Goal: Information Seeking & Learning: Check status

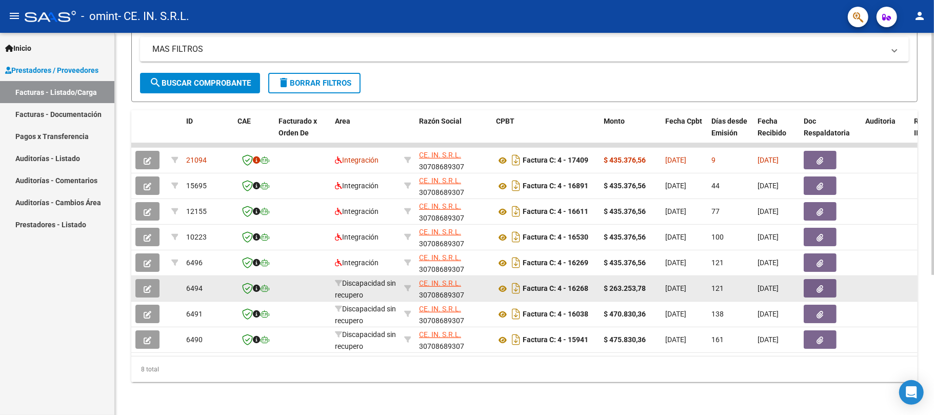
scroll to position [85, 0]
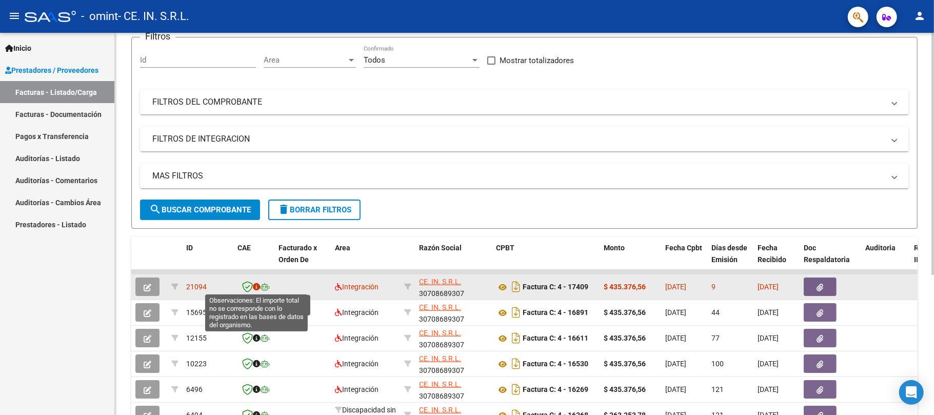
click at [257, 286] on icon at bounding box center [256, 286] width 7 height 7
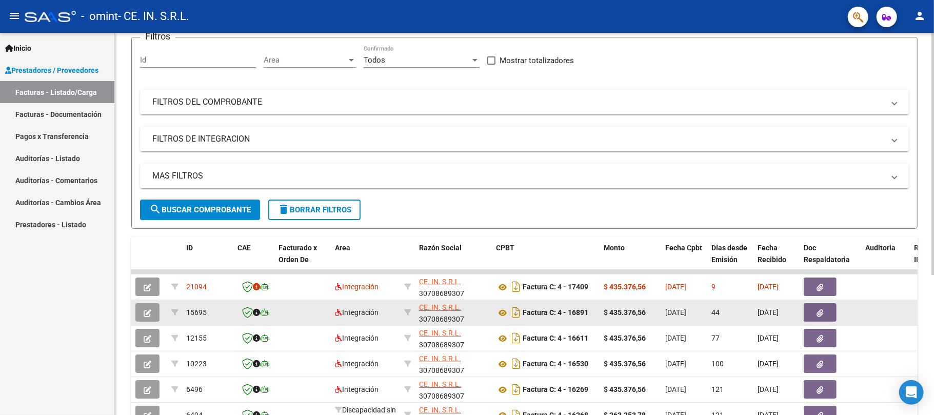
click at [817, 316] on icon "button" at bounding box center [820, 313] width 7 height 8
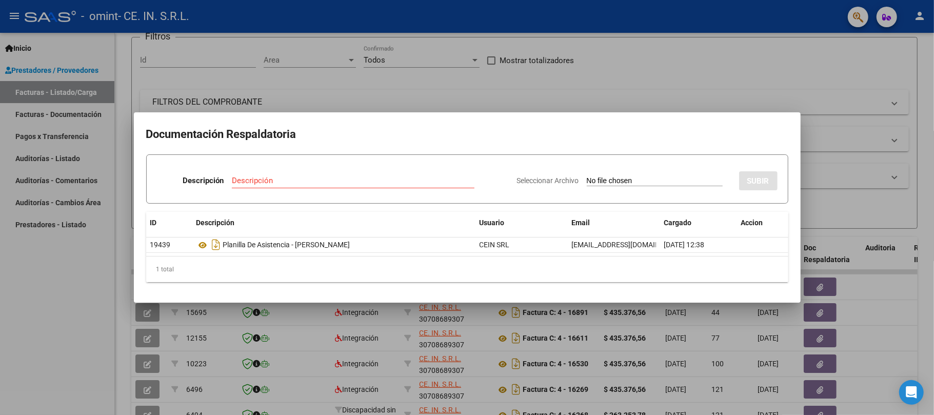
click at [354, 86] on div at bounding box center [467, 207] width 934 height 415
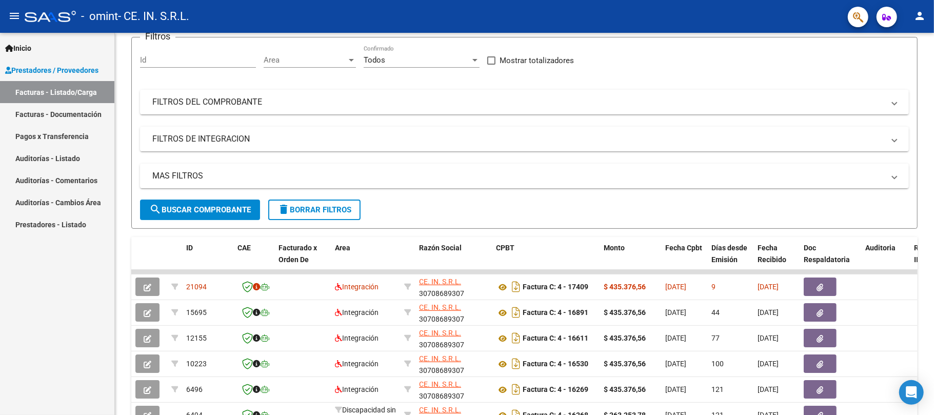
click at [64, 134] on link "Pagos x Transferencia" at bounding box center [57, 136] width 114 height 22
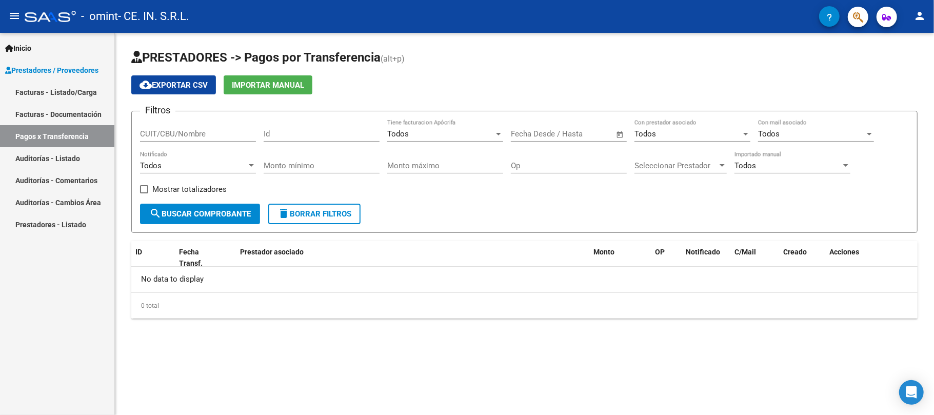
click at [213, 214] on span "search Buscar Comprobante" at bounding box center [200, 213] width 102 height 9
click at [580, 132] on input "text" at bounding box center [587, 133] width 50 height 9
click at [553, 161] on span "[DATE]" at bounding box center [537, 163] width 31 height 7
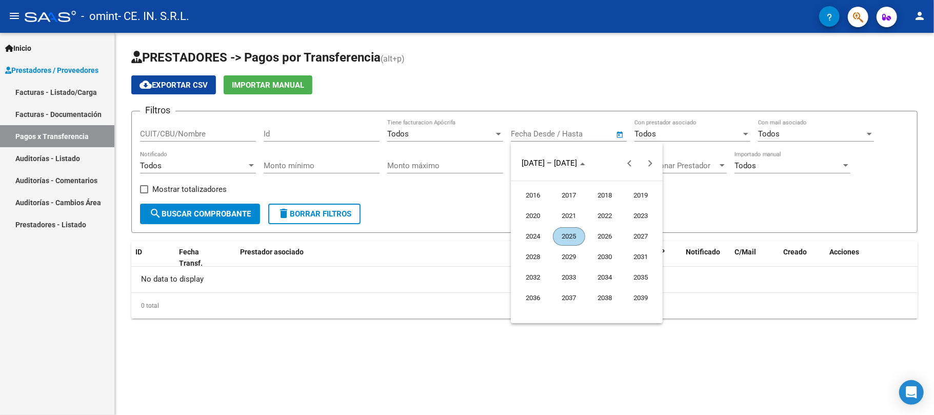
click at [571, 234] on span "2025" at bounding box center [569, 236] width 32 height 18
click at [635, 231] on span "AUG" at bounding box center [641, 236] width 32 height 18
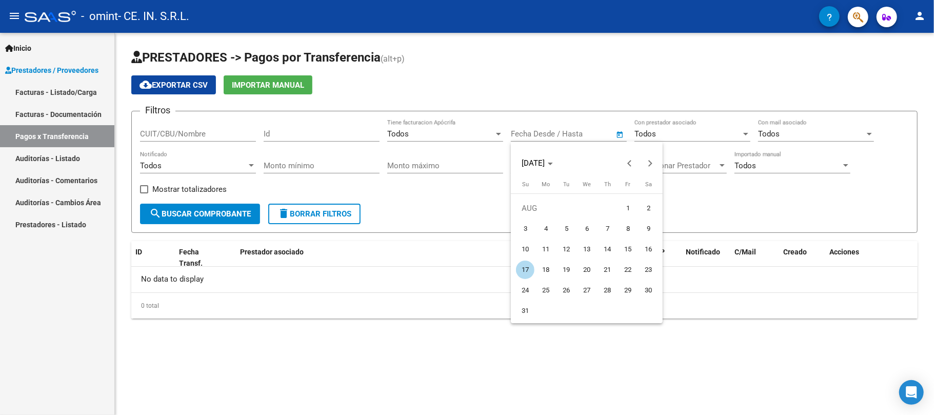
click at [624, 208] on span "1" at bounding box center [628, 208] width 18 height 18
type input "[DATE]"
click at [624, 208] on span "1" at bounding box center [628, 208] width 18 height 18
type input "[DATE]"
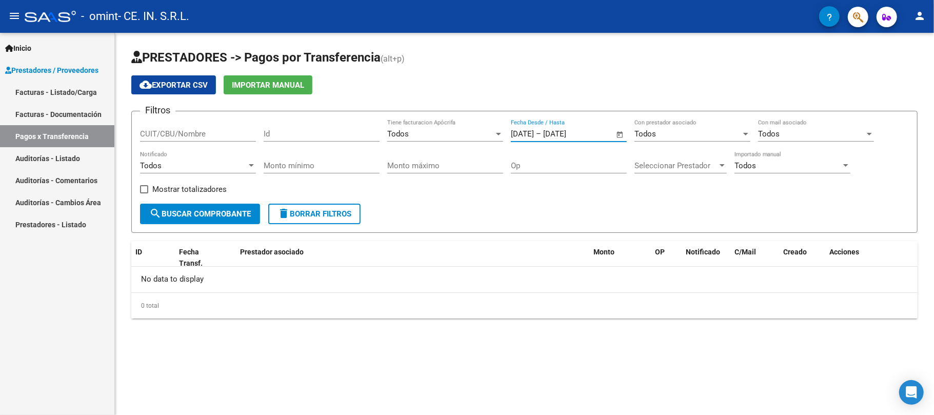
click at [619, 135] on span "Open calendar" at bounding box center [620, 134] width 25 height 25
click at [651, 164] on span "Next month" at bounding box center [650, 163] width 21 height 21
click at [588, 267] on span "17" at bounding box center [587, 270] width 18 height 18
type input "[DATE]"
click at [626, 163] on span "Previous month" at bounding box center [629, 163] width 21 height 21
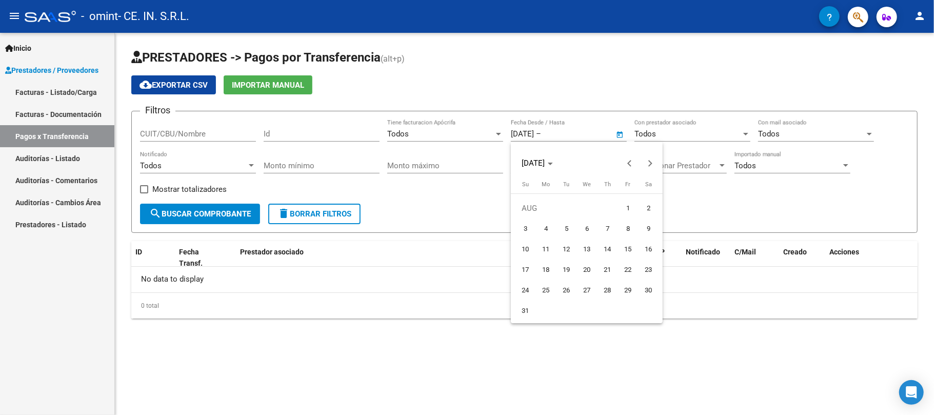
click at [635, 210] on span "1" at bounding box center [628, 208] width 18 height 18
type input "[DATE]"
click at [634, 210] on span "1" at bounding box center [628, 208] width 18 height 18
type input "[DATE]"
click at [572, 131] on input "[DATE]" at bounding box center [568, 133] width 50 height 9
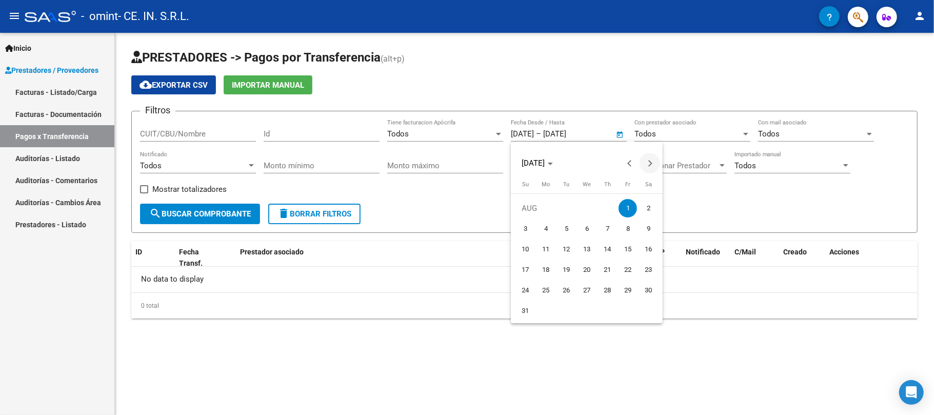
click at [647, 165] on span "Next month" at bounding box center [650, 163] width 21 height 21
click at [596, 264] on button "17" at bounding box center [587, 270] width 21 height 21
type input "[DATE]"
click at [626, 159] on span "Previous month" at bounding box center [629, 163] width 21 height 21
click at [624, 208] on span "1" at bounding box center [628, 208] width 18 height 18
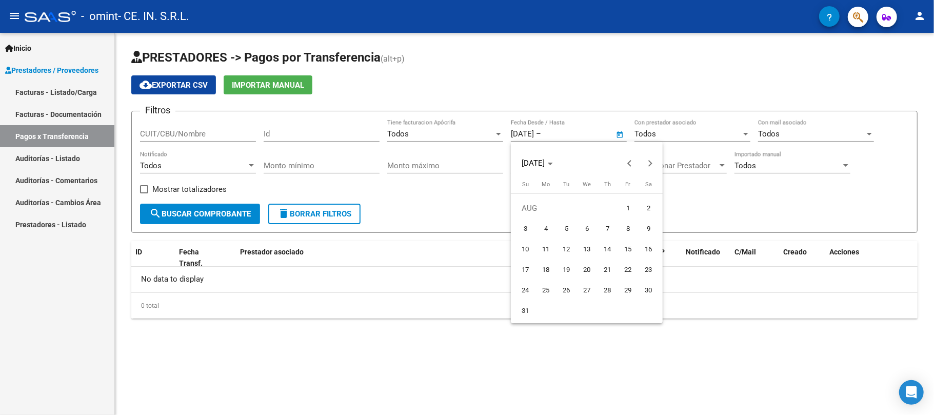
type input "[DATE]"
click at [624, 208] on span "1" at bounding box center [628, 208] width 18 height 18
type input "[DATE]"
click at [617, 134] on span "Open calendar" at bounding box center [620, 134] width 25 height 25
click at [625, 206] on span "1" at bounding box center [628, 208] width 18 height 18
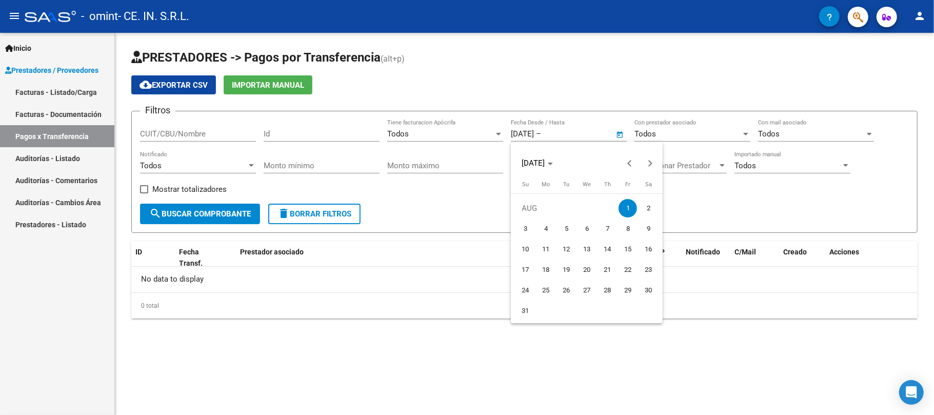
drag, startPoint x: 649, startPoint y: 161, endPoint x: 643, endPoint y: 173, distance: 14.2
click at [648, 162] on button "Next month" at bounding box center [650, 163] width 21 height 21
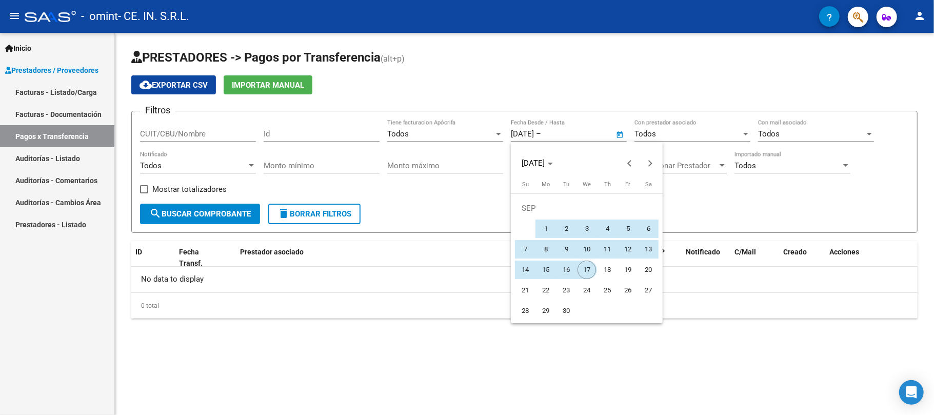
click at [588, 267] on span "17" at bounding box center [587, 270] width 18 height 18
type input "[DATE]"
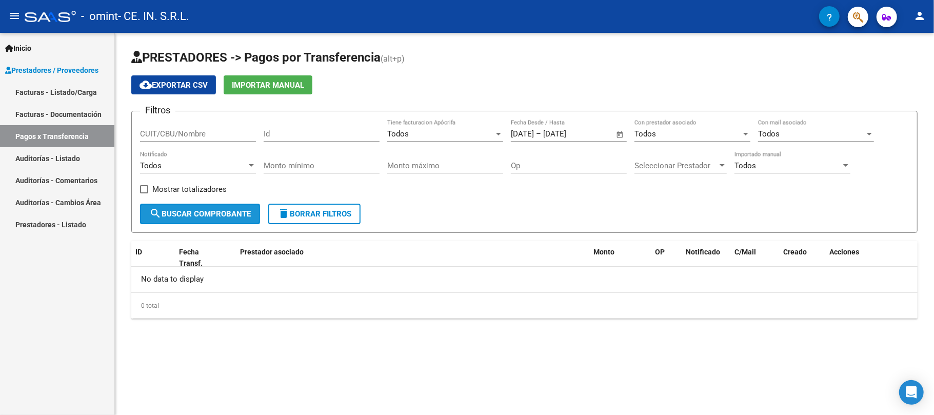
click at [229, 215] on span "search Buscar Comprobante" at bounding box center [200, 213] width 102 height 9
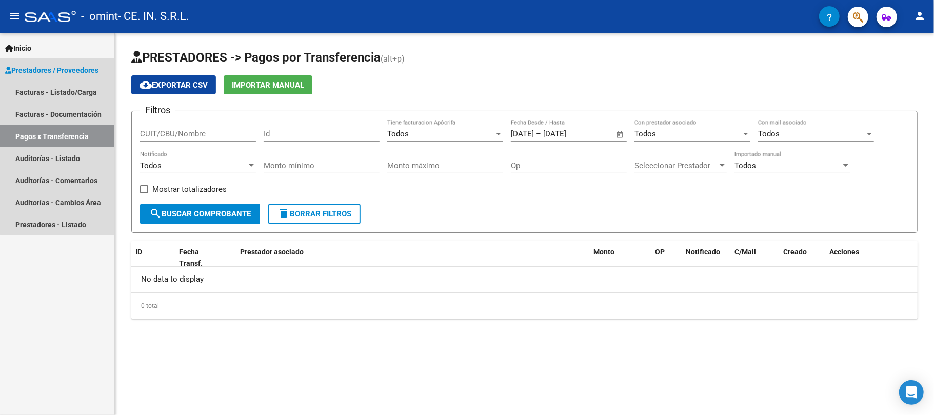
click at [84, 136] on link "Pagos x Transferencia" at bounding box center [57, 136] width 114 height 22
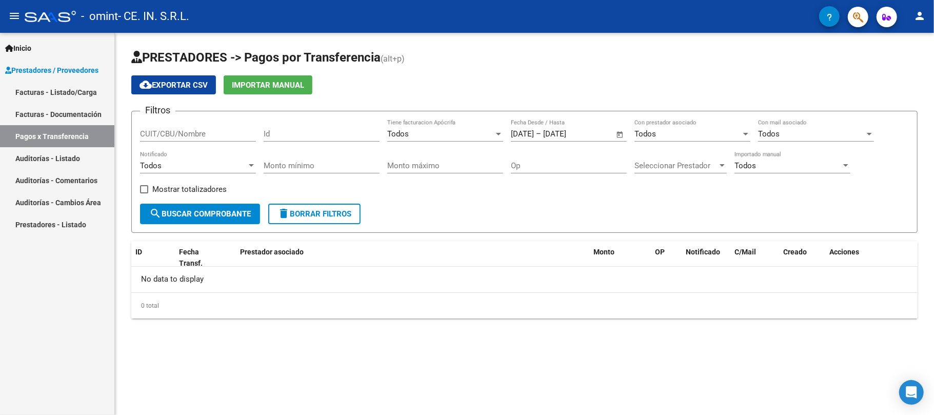
click at [784, 167] on div "Todos" at bounding box center [788, 165] width 107 height 9
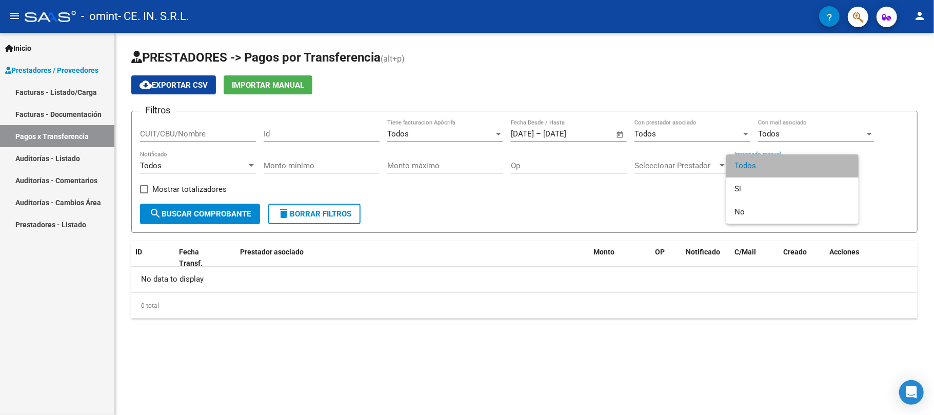
click at [784, 167] on span "Todos" at bounding box center [793, 165] width 116 height 23
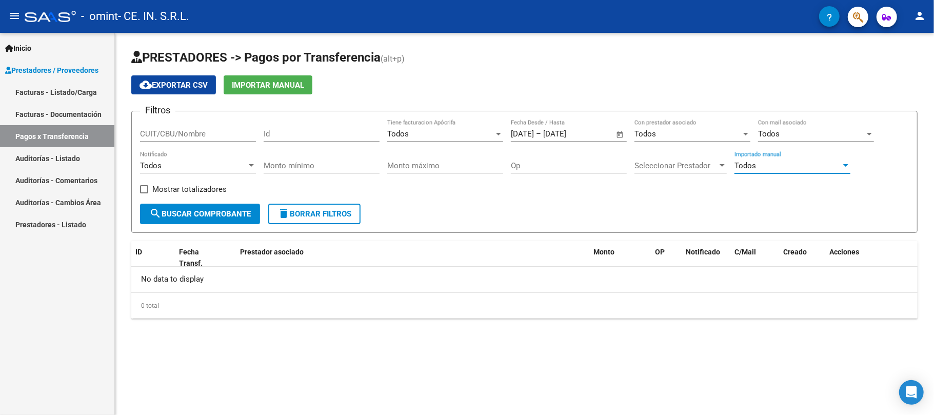
click at [58, 132] on link "Pagos x Transferencia" at bounding box center [57, 136] width 114 height 22
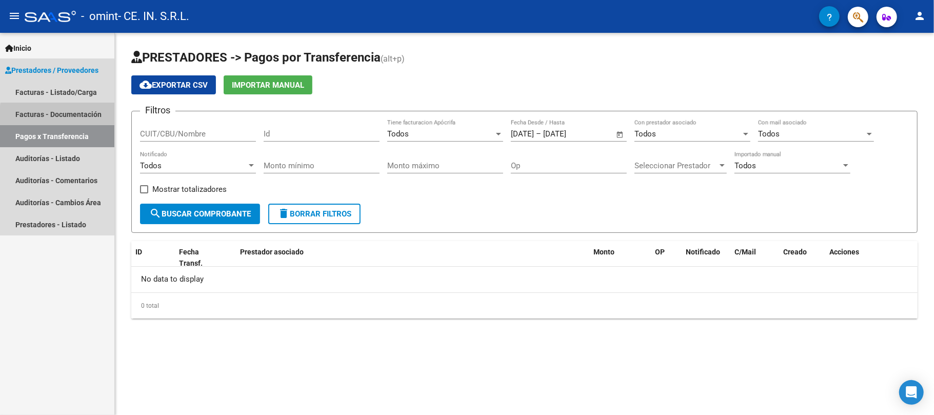
click at [64, 116] on link "Facturas - Documentación" at bounding box center [57, 114] width 114 height 22
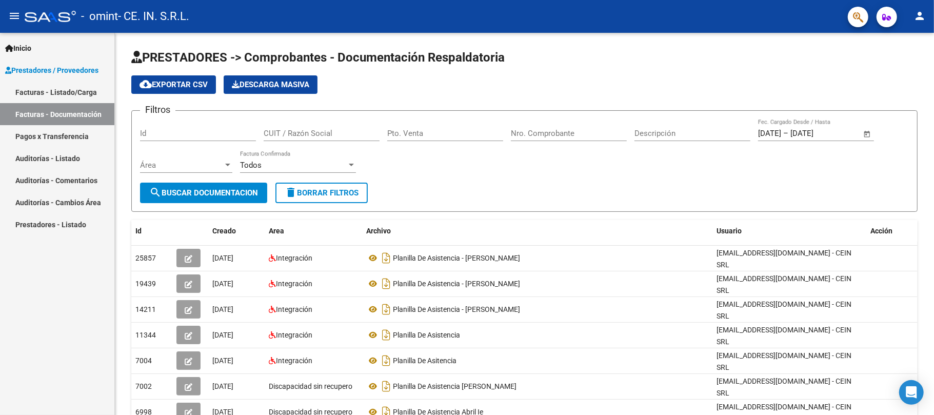
click at [60, 92] on link "Facturas - Listado/Carga" at bounding box center [57, 92] width 114 height 22
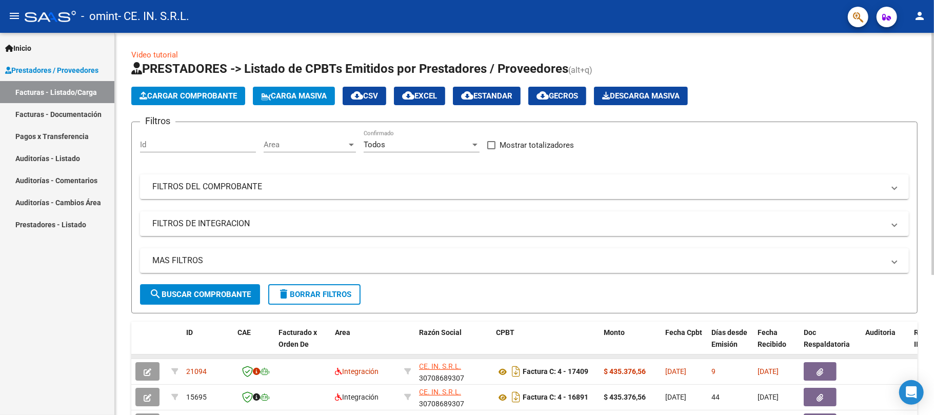
scroll to position [136, 0]
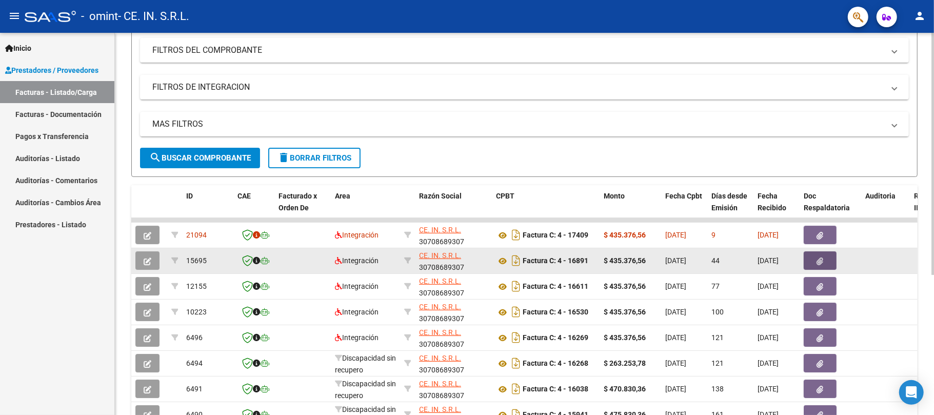
click at [816, 261] on button "button" at bounding box center [820, 260] width 33 height 18
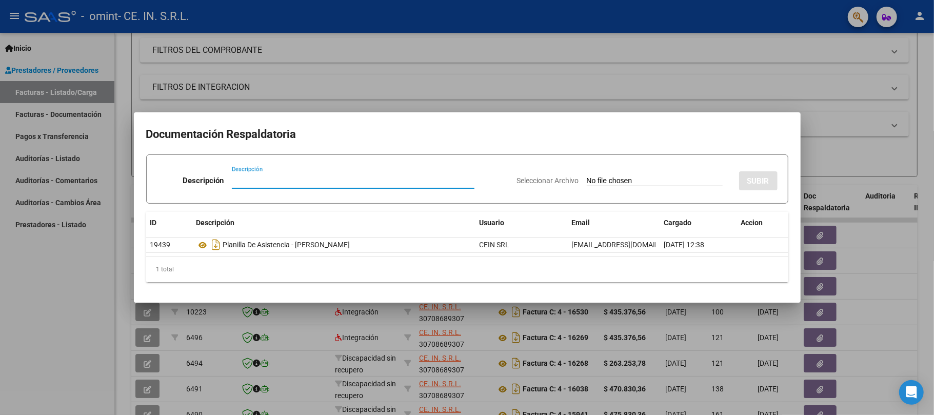
click at [298, 66] on div at bounding box center [467, 207] width 934 height 415
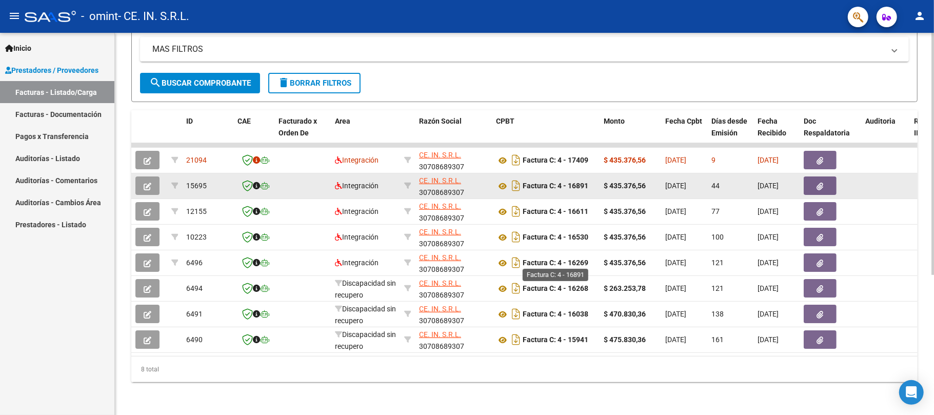
scroll to position [0, 0]
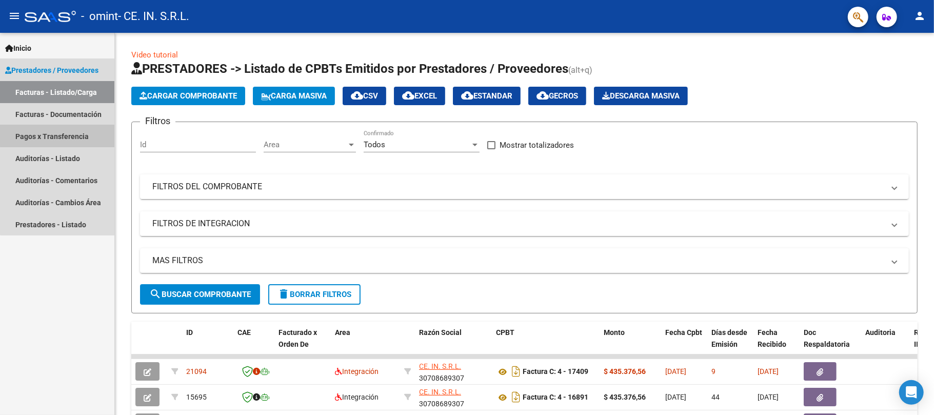
click at [64, 131] on link "Pagos x Transferencia" at bounding box center [57, 136] width 114 height 22
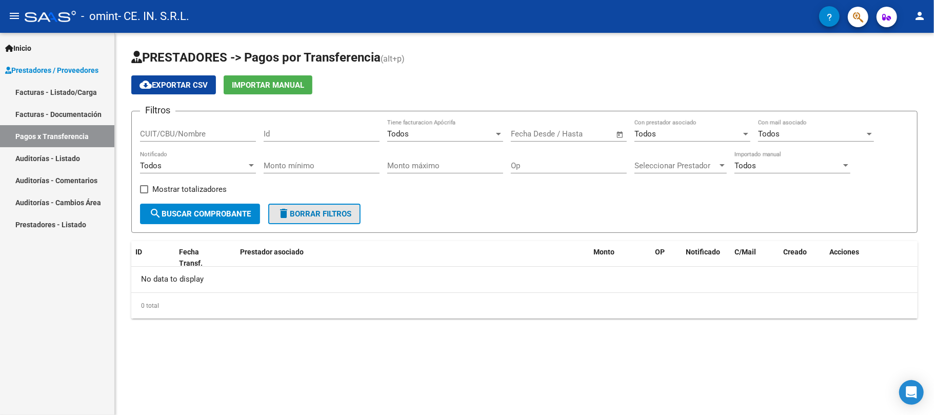
click at [341, 214] on span "delete Borrar Filtros" at bounding box center [315, 213] width 74 height 9
click at [313, 136] on input "Id" at bounding box center [322, 133] width 116 height 9
click at [217, 132] on input "CUIT/CBU/Nombre" at bounding box center [198, 133] width 116 height 9
type input "30708689307"
click at [200, 206] on button "search Buscar Comprobante" at bounding box center [200, 214] width 120 height 21
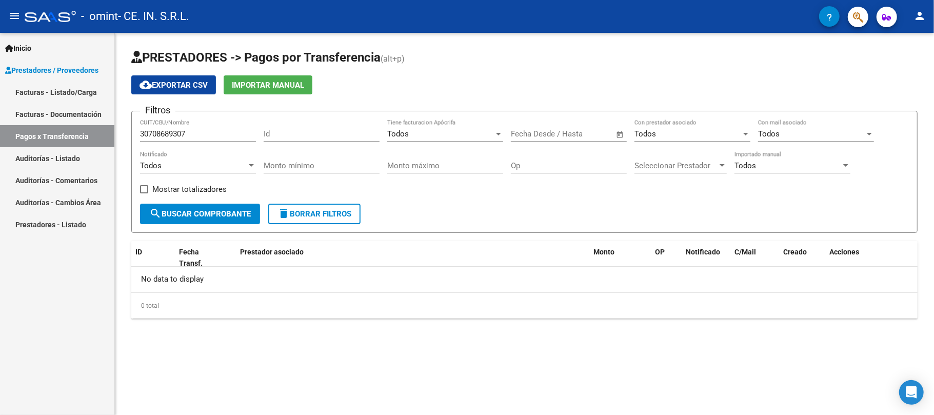
click at [321, 134] on input "Id" at bounding box center [322, 133] width 116 height 9
click at [414, 138] on div "Todos" at bounding box center [440, 133] width 107 height 9
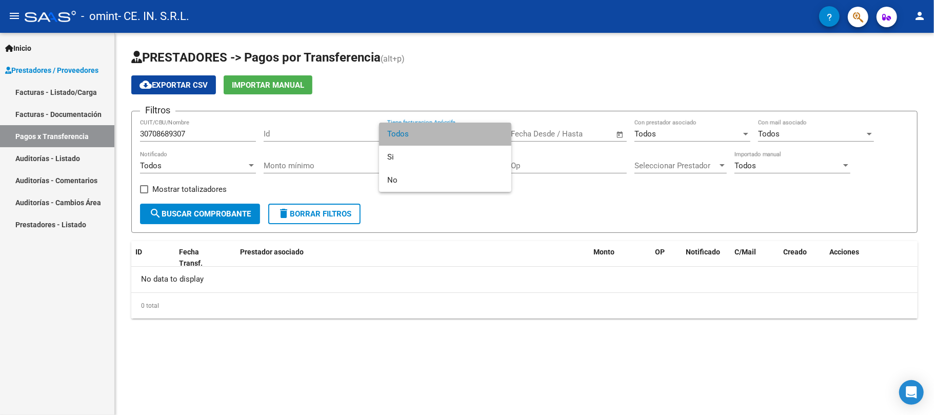
click at [412, 143] on span "Todos" at bounding box center [445, 134] width 116 height 23
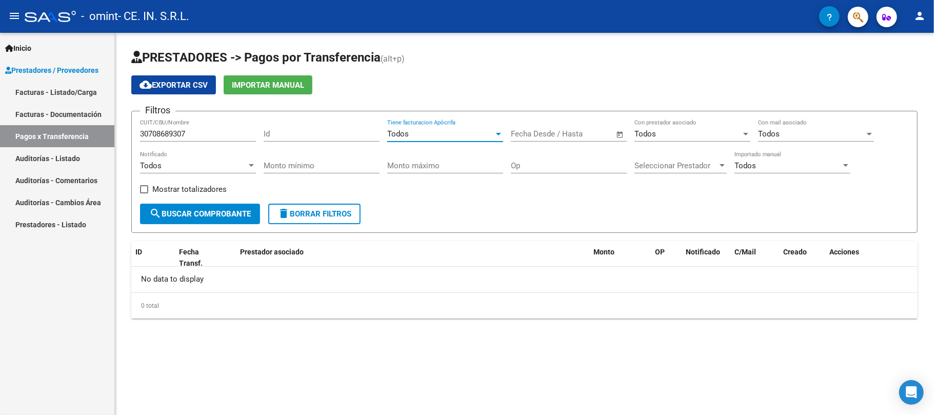
click at [556, 134] on span "–" at bounding box center [557, 133] width 5 height 9
click at [550, 232] on span "1" at bounding box center [546, 229] width 18 height 18
type input "[DATE]"
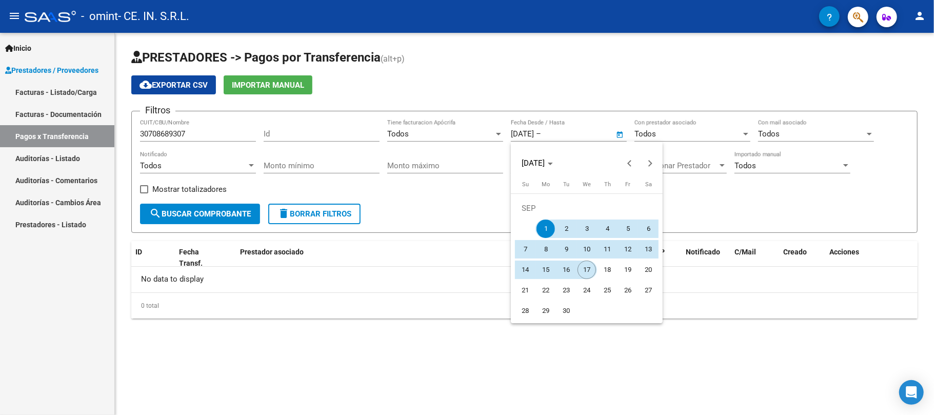
click at [587, 269] on span "17" at bounding box center [587, 270] width 18 height 18
type input "[DATE]"
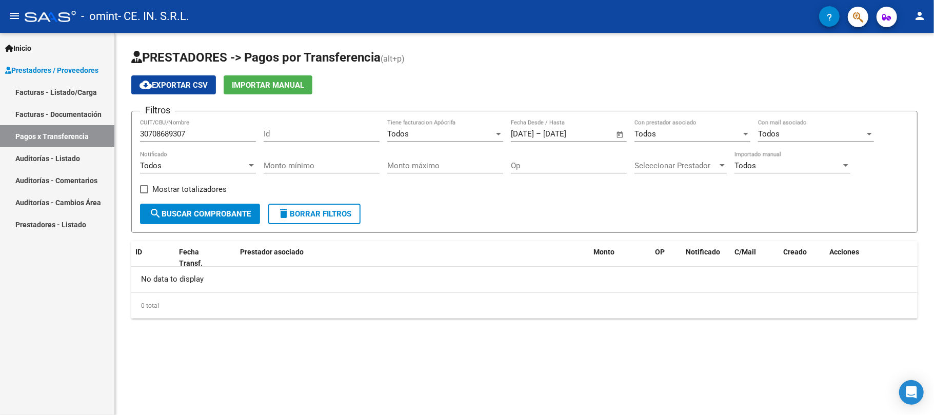
click at [216, 206] on button "search Buscar Comprobante" at bounding box center [200, 214] width 120 height 21
click at [918, 15] on mat-icon "person" at bounding box center [920, 16] width 12 height 12
click at [913, 36] on button "person Mi Perfil" at bounding box center [898, 43] width 63 height 25
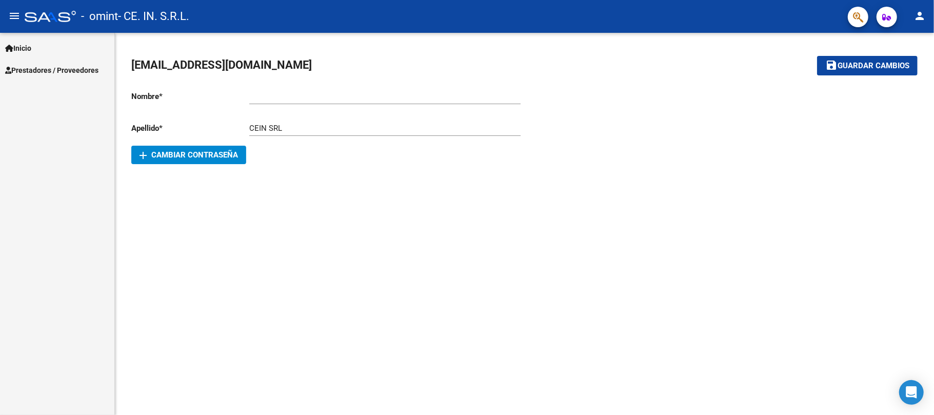
click at [37, 42] on link "Inicio" at bounding box center [57, 48] width 114 height 22
click at [11, 10] on mat-icon "menu" at bounding box center [14, 16] width 12 height 12
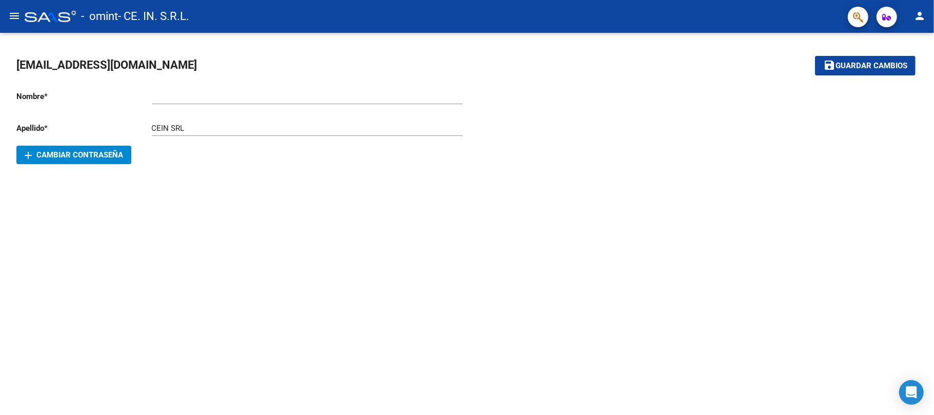
click at [12, 11] on mat-icon "menu" at bounding box center [14, 16] width 12 height 12
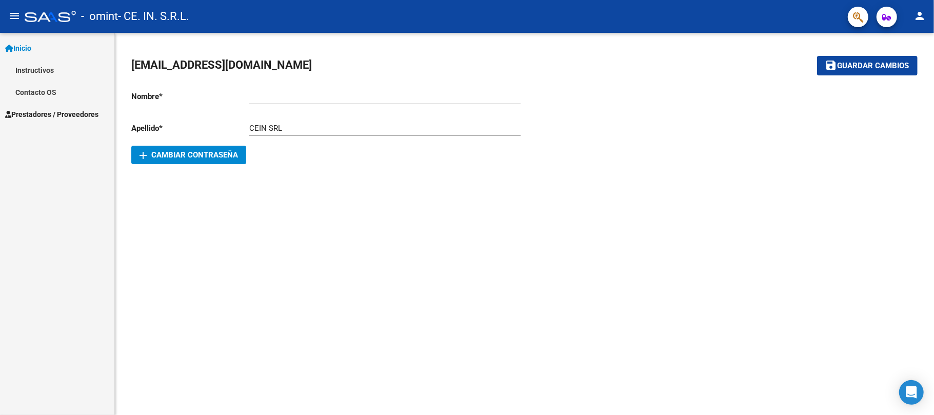
click at [64, 111] on span "Prestadores / Proveedores" at bounding box center [51, 114] width 93 height 11
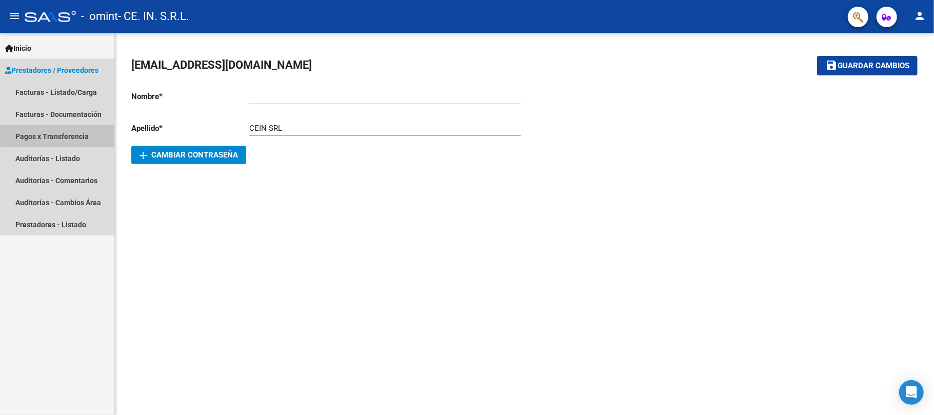
click at [74, 128] on link "Pagos x Transferencia" at bounding box center [57, 136] width 114 height 22
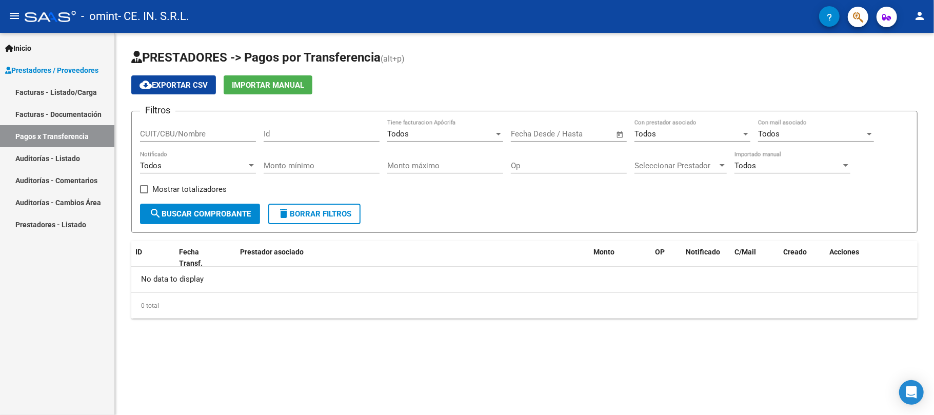
click at [577, 137] on input "text" at bounding box center [587, 133] width 50 height 9
click at [626, 165] on span "Previous month" at bounding box center [629, 163] width 21 height 21
click at [621, 162] on span "Previous month" at bounding box center [629, 163] width 21 height 21
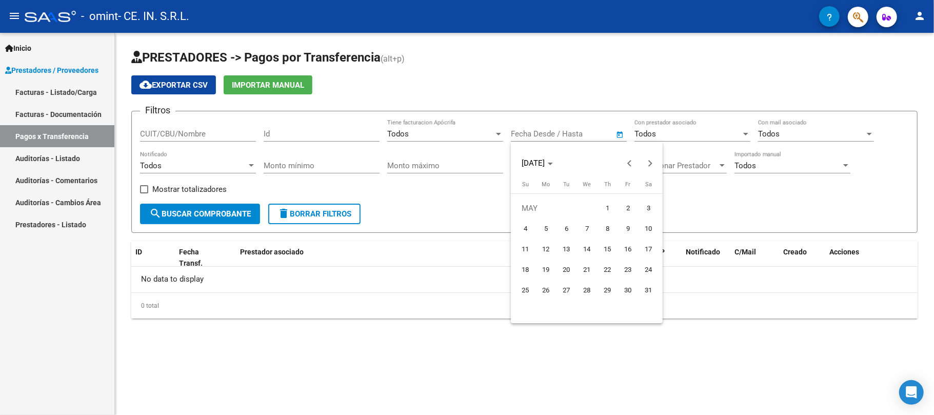
click at [604, 209] on span "1" at bounding box center [607, 208] width 18 height 18
type input "[DATE]"
click at [645, 167] on span "Next month" at bounding box center [650, 163] width 21 height 21
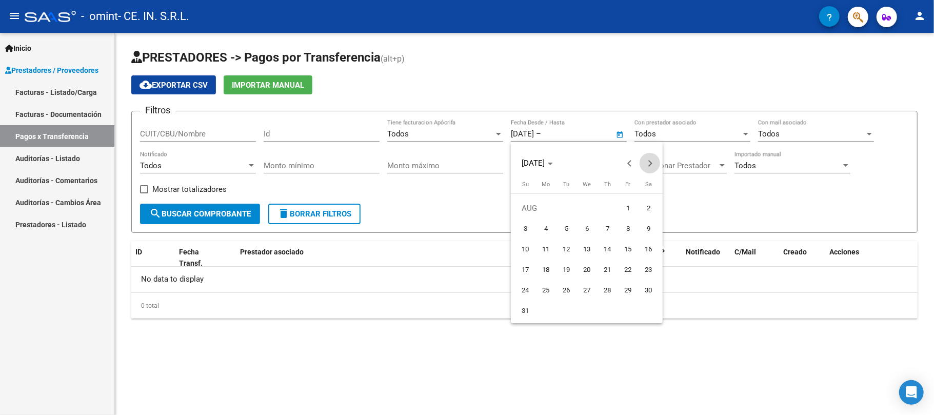
click at [645, 167] on span "Next month" at bounding box center [650, 163] width 21 height 21
click at [522, 132] on div at bounding box center [467, 207] width 934 height 415
click at [618, 134] on span "Open calendar" at bounding box center [620, 134] width 25 height 25
click at [649, 160] on button "Next month" at bounding box center [650, 163] width 21 height 21
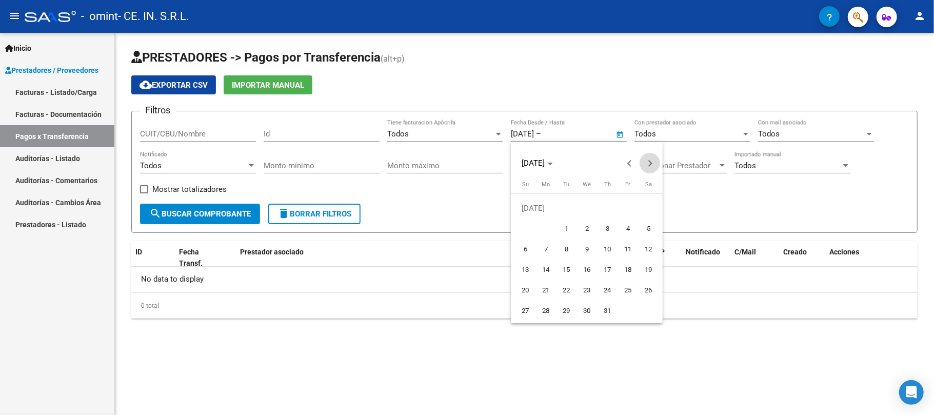
click at [649, 160] on button "Next month" at bounding box center [650, 163] width 21 height 21
click at [545, 228] on span "1" at bounding box center [546, 229] width 18 height 18
type input "[DATE]"
click at [217, 220] on button "search Buscar Comprobante" at bounding box center [200, 214] width 120 height 21
